Goal: Information Seeking & Learning: Learn about a topic

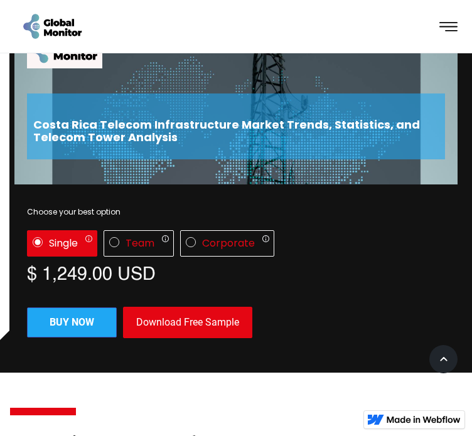
scroll to position [67, 0]
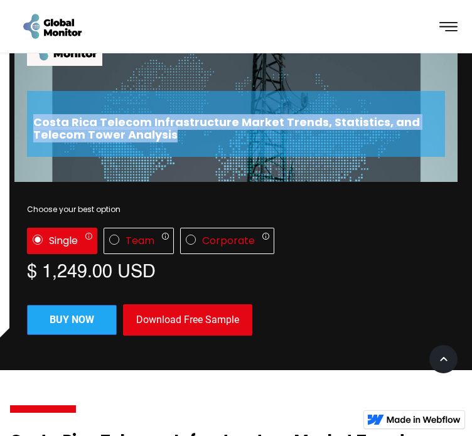
drag, startPoint x: 84, startPoint y: 119, endPoint x: 319, endPoint y: 139, distance: 235.7
click at [319, 139] on h2 "Costa Rica Telecom Infrastructure Market Trends, Statistics, and Telecom Tower …" at bounding box center [236, 128] width 406 height 25
copy h2 "Costa Rica Telecom Infrastructure Market Trends, Statistics, and Telecom Tower …"
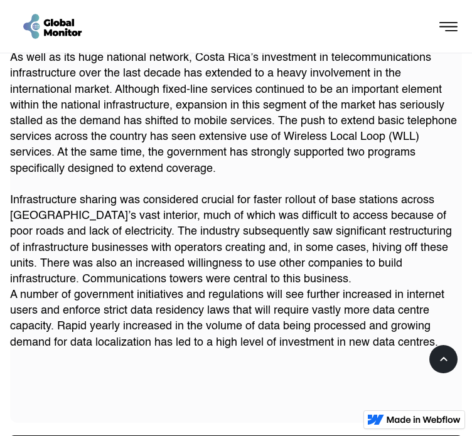
scroll to position [1480, 0]
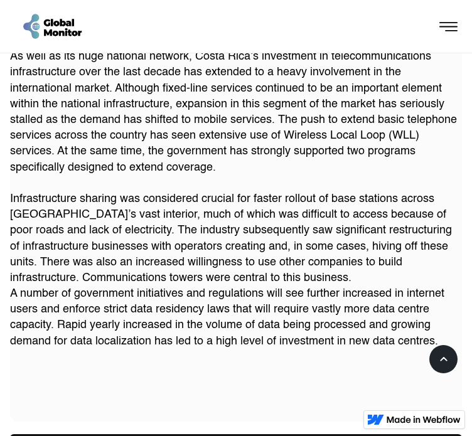
click at [333, 248] on p "Reforms introduced by governments over the last two decades have dramatically c…" at bounding box center [236, 10] width 452 height 680
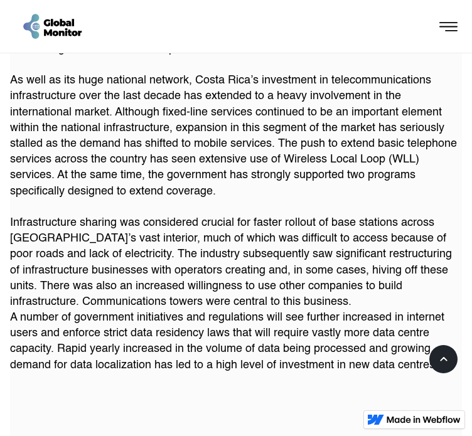
scroll to position [1500, 0]
